Goal: Answer question/provide support: Answer question/provide support

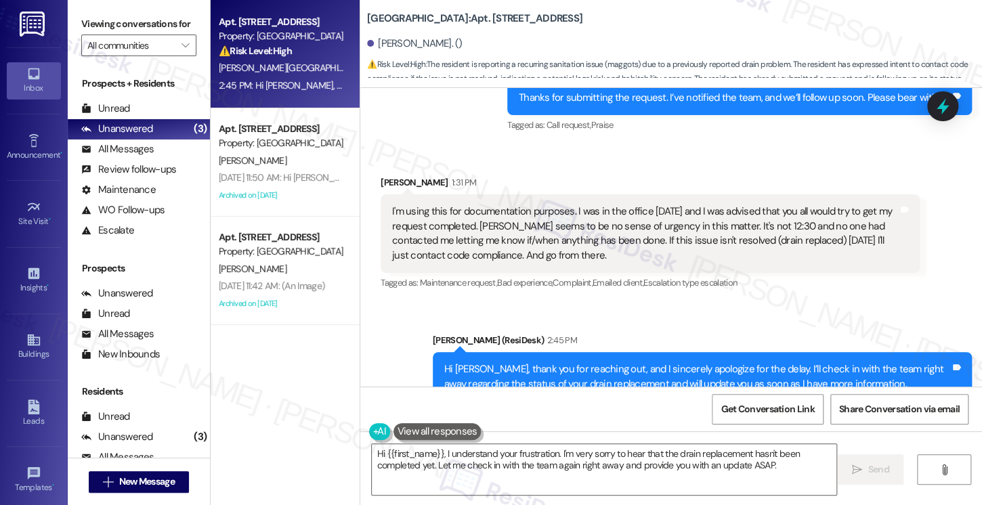
scroll to position [14904, 0]
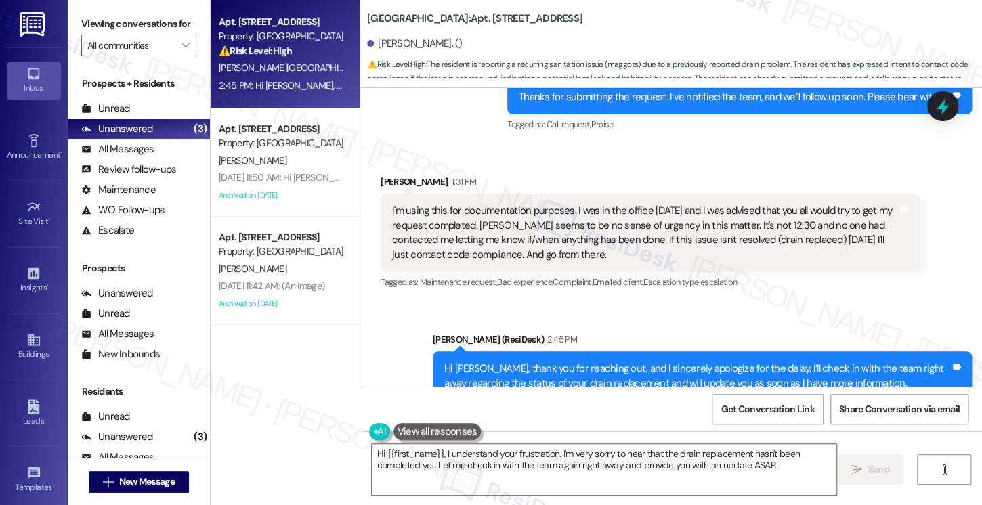
click at [537, 351] on div "Hi [PERSON_NAME], thank you for reaching out, and I sincerely apologize for the…" at bounding box center [702, 375] width 539 height 49
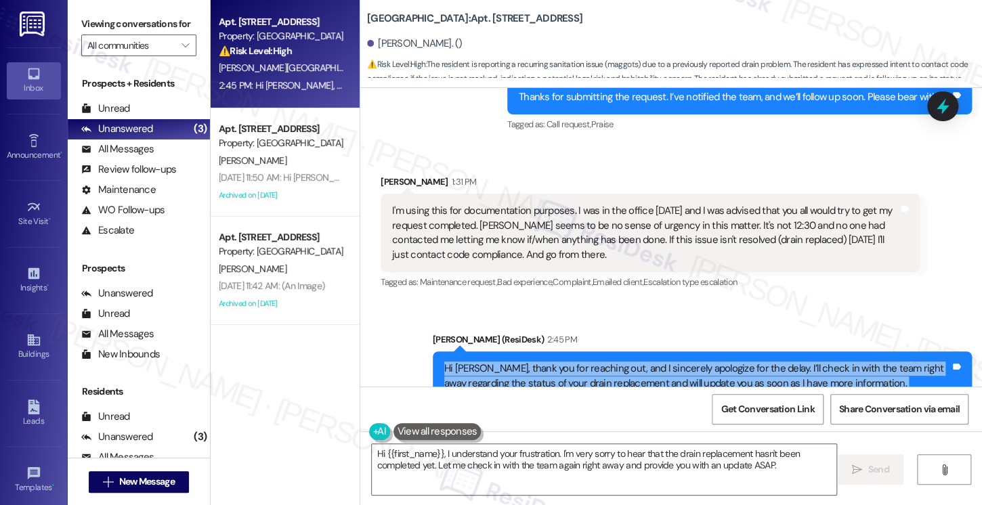
click at [537, 351] on div "Hi [PERSON_NAME], thank you for reaching out, and I sincerely apologize for the…" at bounding box center [702, 375] width 539 height 49
click at [652, 362] on div "Hi [PERSON_NAME], thank you for reaching out, and I sincerely apologize for the…" at bounding box center [697, 376] width 506 height 29
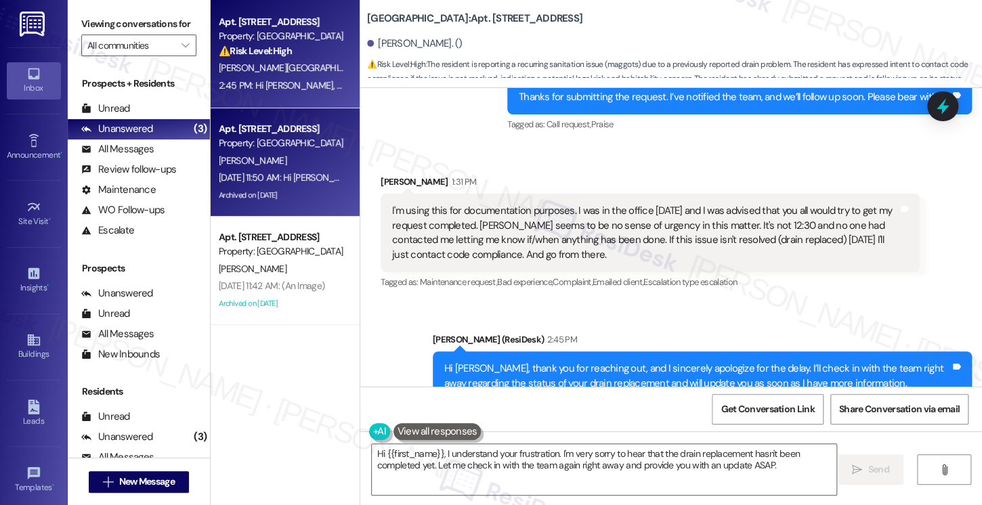
click at [303, 162] on div "[PERSON_NAME]" at bounding box center [281, 160] width 128 height 17
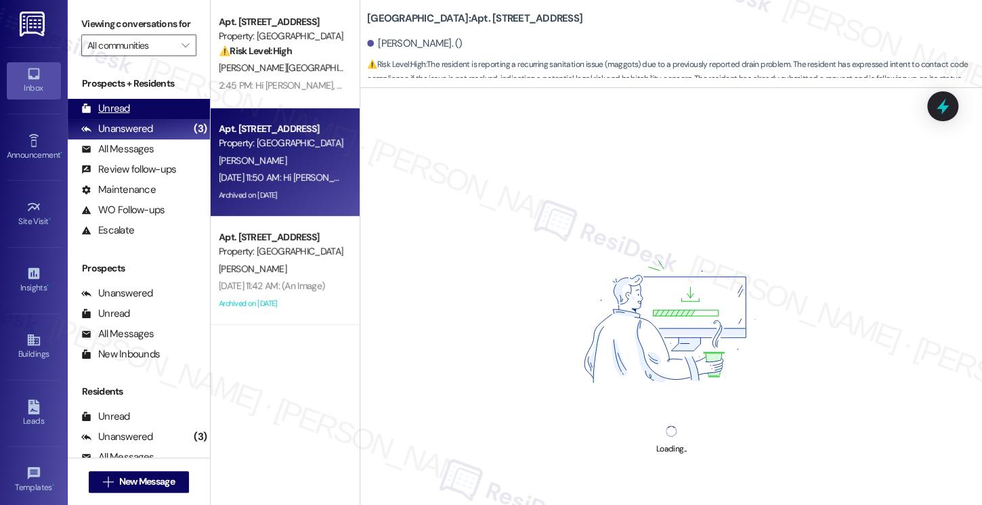
click at [133, 119] on div "Unread (0)" at bounding box center [139, 109] width 142 height 20
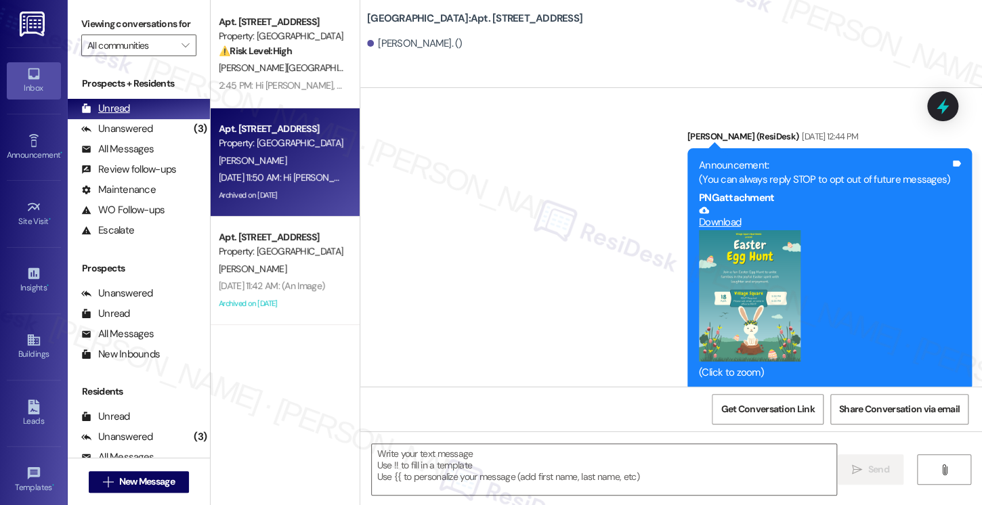
scroll to position [0, 0]
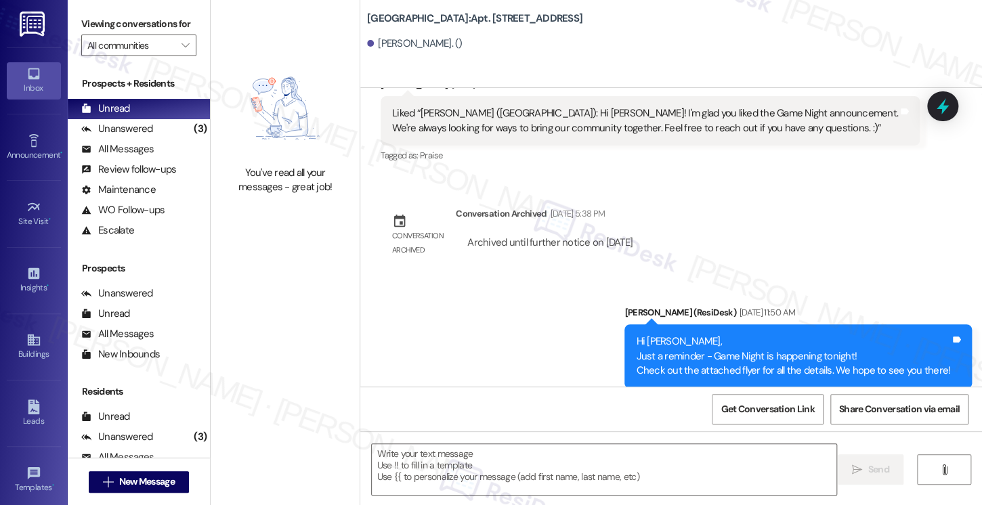
type textarea "Fetching suggested responses. Please feel free to read through the conversation…"
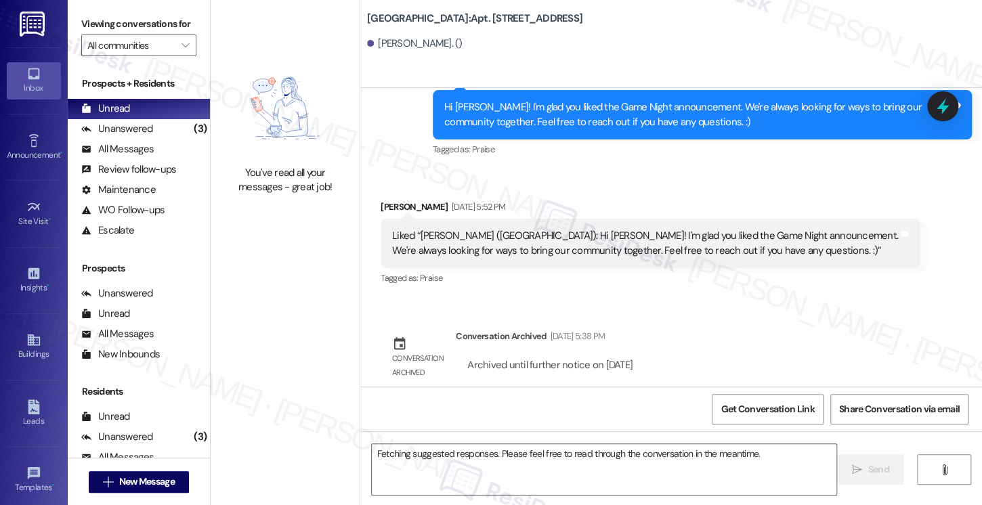
scroll to position [5763, 0]
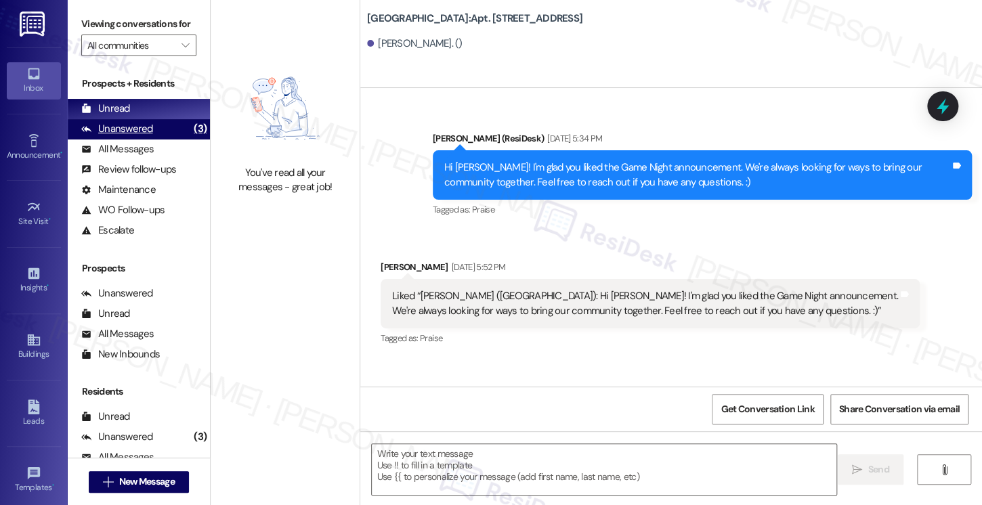
click at [156, 139] on div "Unanswered (3)" at bounding box center [139, 129] width 142 height 20
